Goal: Navigation & Orientation: Find specific page/section

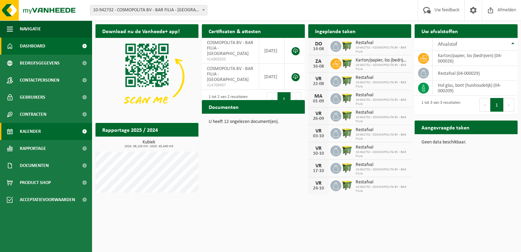
click at [38, 134] on span "Kalender" at bounding box center [30, 131] width 21 height 17
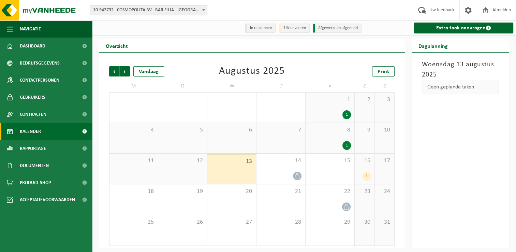
scroll to position [1, 0]
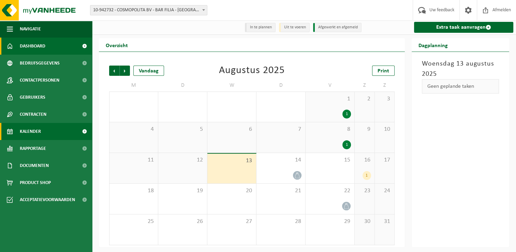
click at [38, 43] on span "Dashboard" at bounding box center [33, 46] width 26 height 17
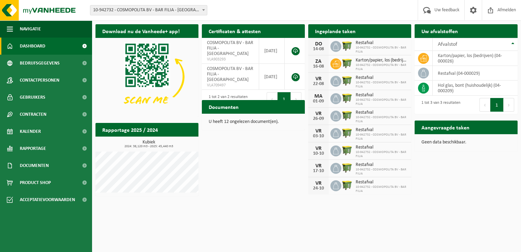
click at [247, 120] on p "U heeft 12 ongelezen document(en)." at bounding box center [253, 121] width 89 height 5
click at [45, 136] on link "Kalender" at bounding box center [46, 131] width 92 height 17
